Goal: Transaction & Acquisition: Purchase product/service

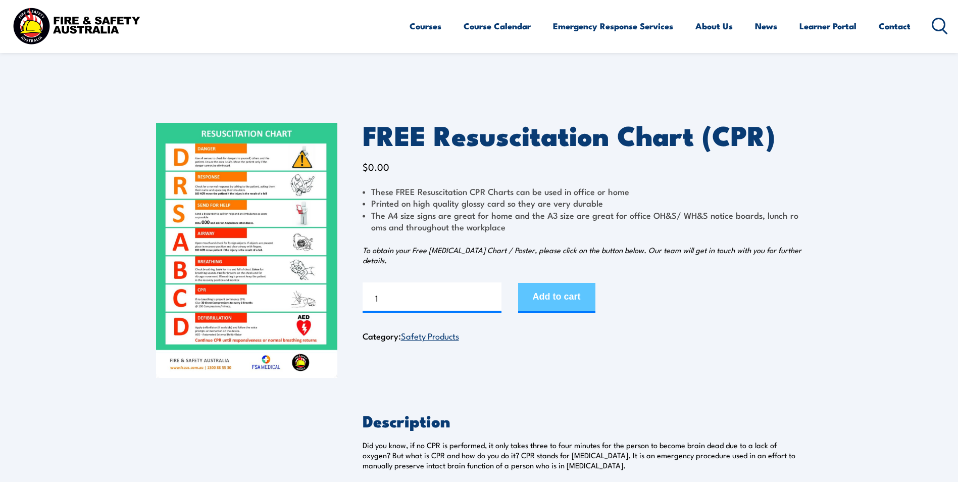
click at [567, 301] on button "Add to cart" at bounding box center [556, 298] width 77 height 30
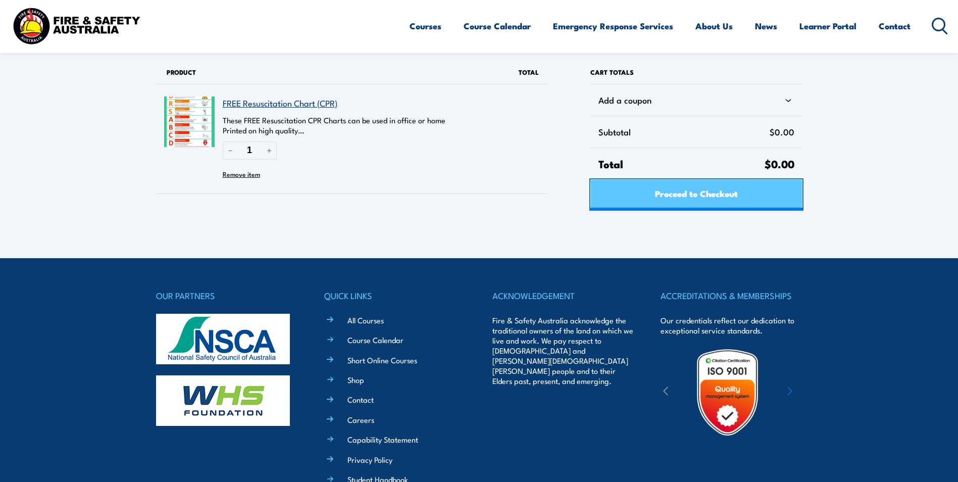
click at [702, 194] on span "Proceed to Checkout" at bounding box center [696, 193] width 83 height 27
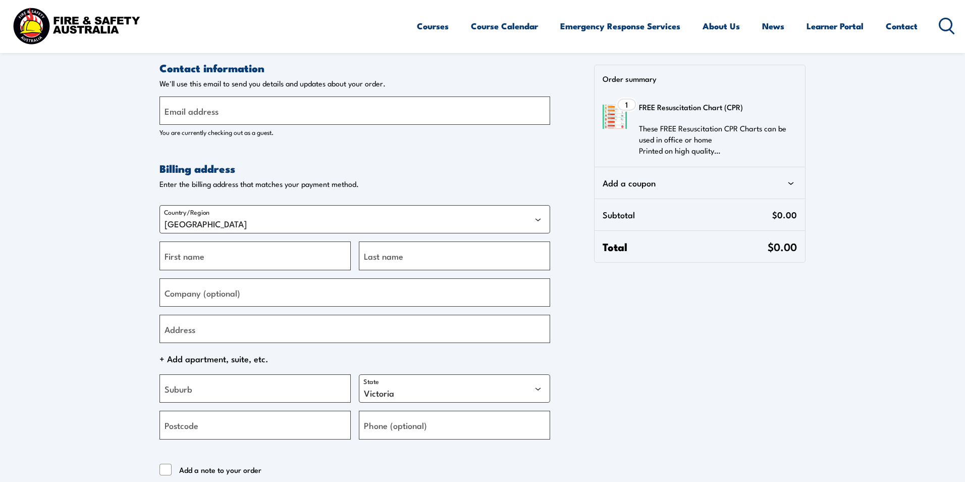
select select "VIC"
click at [189, 105] on label "Email address" at bounding box center [188, 111] width 54 height 14
click at [189, 105] on input "Email address" at bounding box center [351, 110] width 391 height 28
type input "renayeroebuck@yahoo.com.au"
type input "Renaye Marie"
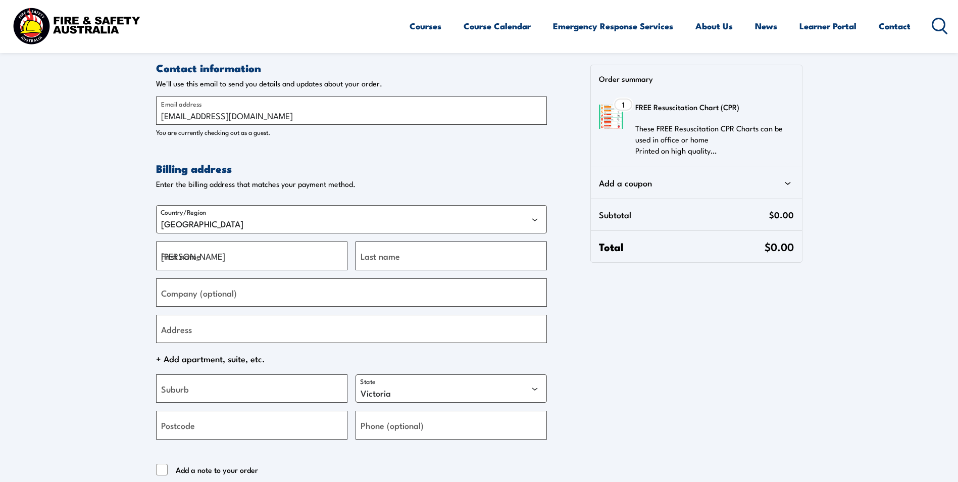
type input "Roebuck"
type input "25 Kennack Vista"
type input "Atwell"
select select "WA"
type input "6164"
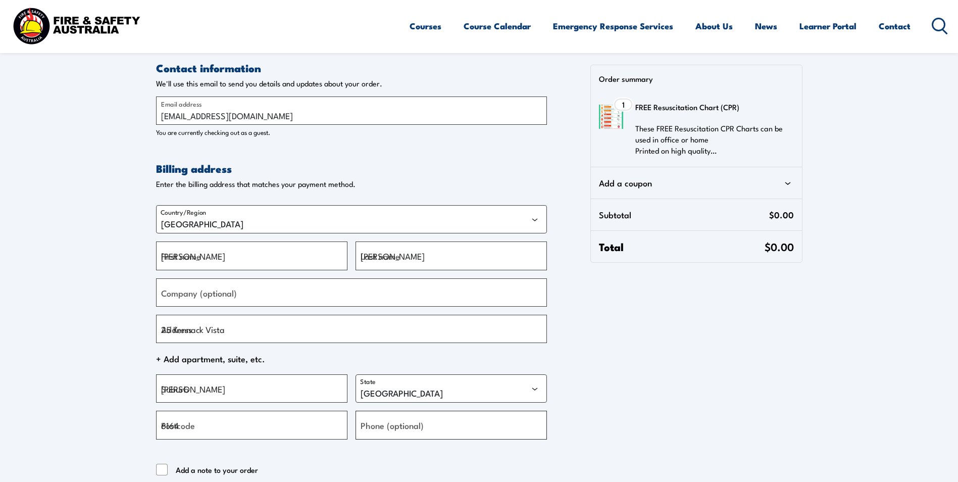
type input "+61411169901"
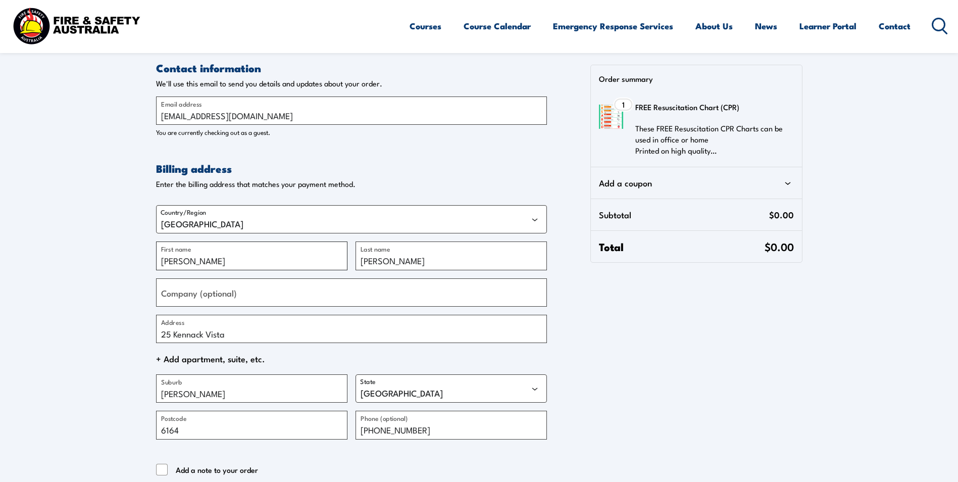
click at [222, 265] on input "Renaye Marie" at bounding box center [251, 255] width 191 height 28
type input "Renaye"
click at [114, 292] on section "Contact information Contact information We'll use this email to send you detail…" at bounding box center [479, 296] width 958 height 593
drag, startPoint x: 246, startPoint y: 333, endPoint x: 141, endPoint y: 334, distance: 105.0
click at [141, 334] on section "Contact information Contact information We'll use this email to send you detail…" at bounding box center [479, 296] width 958 height 593
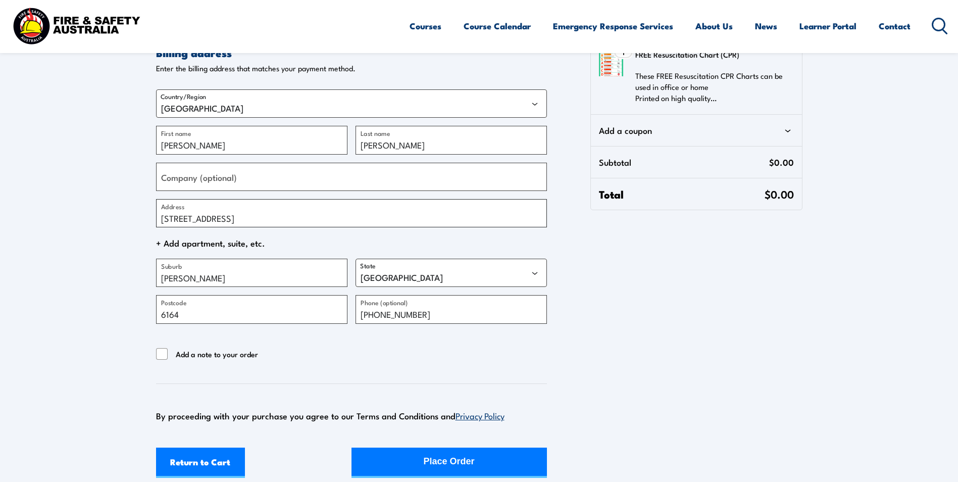
scroll to position [135, 0]
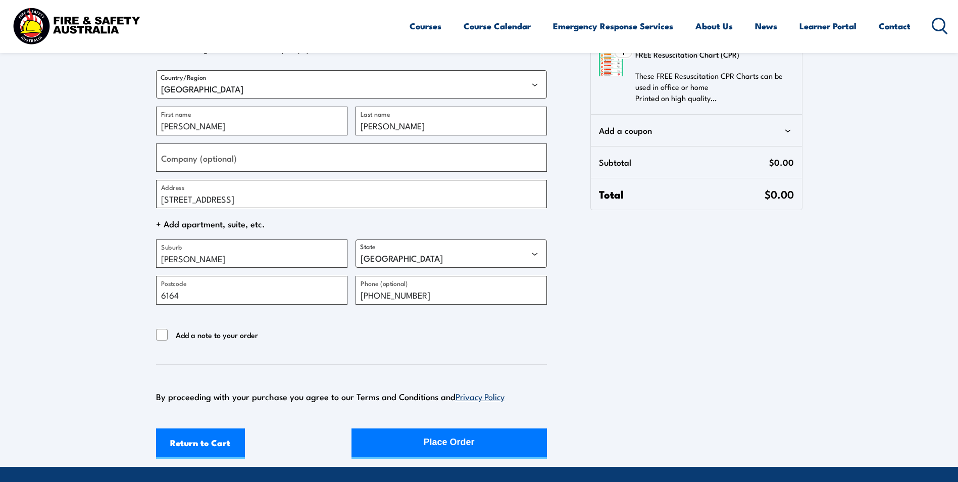
drag, startPoint x: 328, startPoint y: 201, endPoint x: 232, endPoint y: 201, distance: 96.4
click at [234, 202] on input "43 Victoria Street, MOSMAN PARK WA 6012" at bounding box center [351, 194] width 391 height 28
type input "43 Victoria Street"
type input "Mosman Park"
type input "9384 4600"
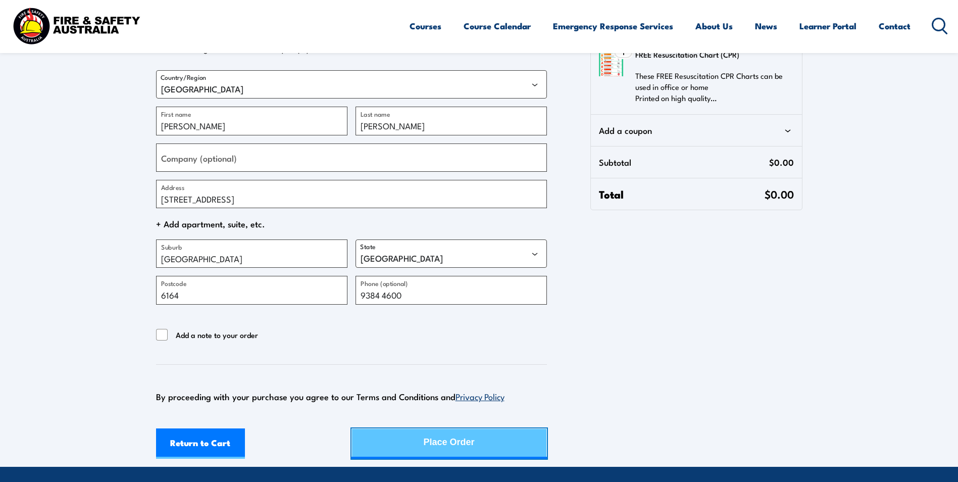
click at [467, 443] on div "Place Order" at bounding box center [449, 442] width 51 height 27
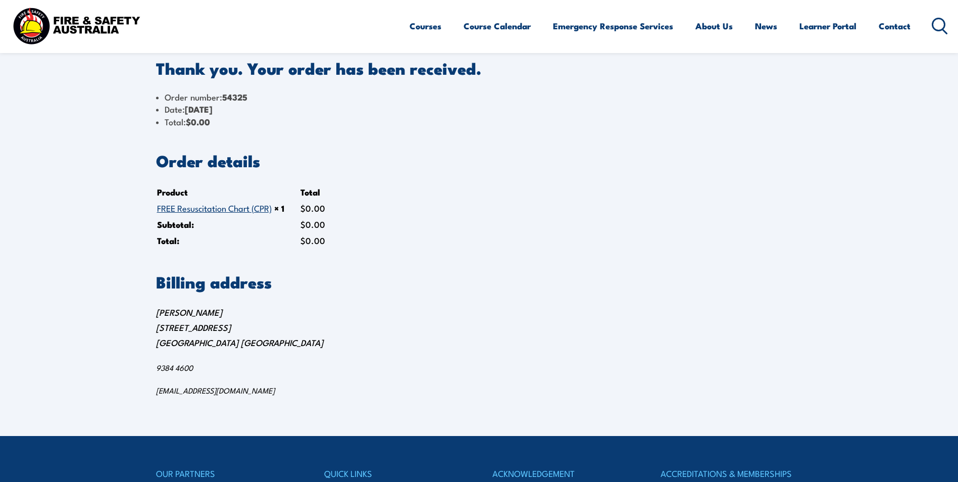
click at [206, 208] on link "FREE Resuscitation Chart (CPR)" at bounding box center [214, 207] width 115 height 12
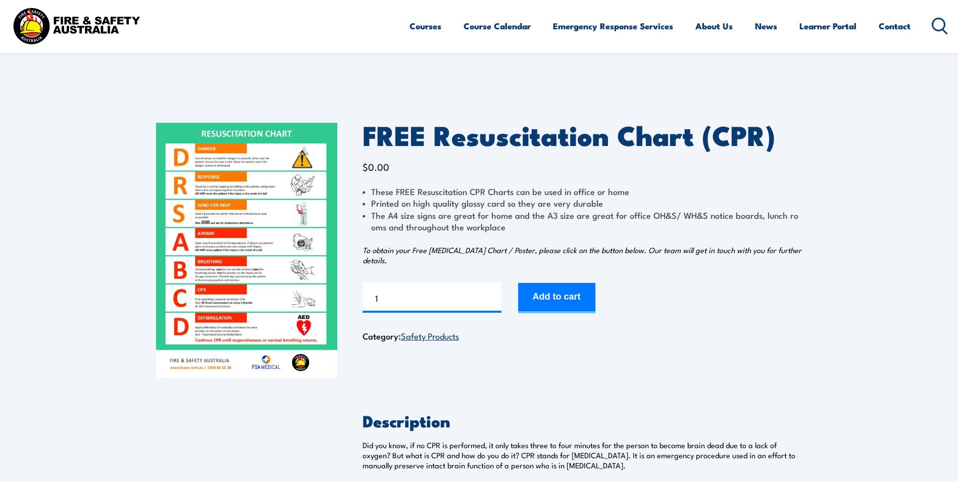
click at [260, 245] on img at bounding box center [246, 250] width 181 height 255
